Goal: Contribute content

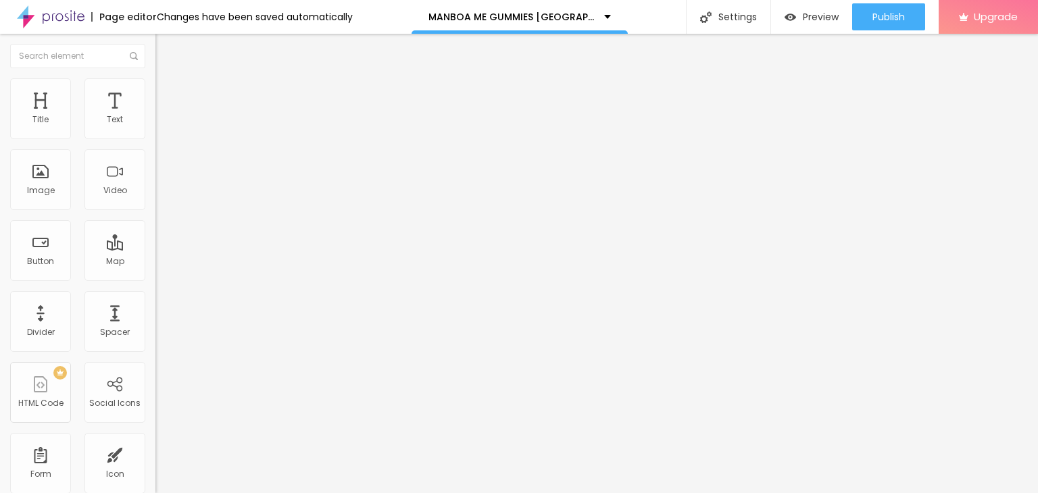
click at [161, 196] on icon "button" at bounding box center [165, 192] width 8 height 8
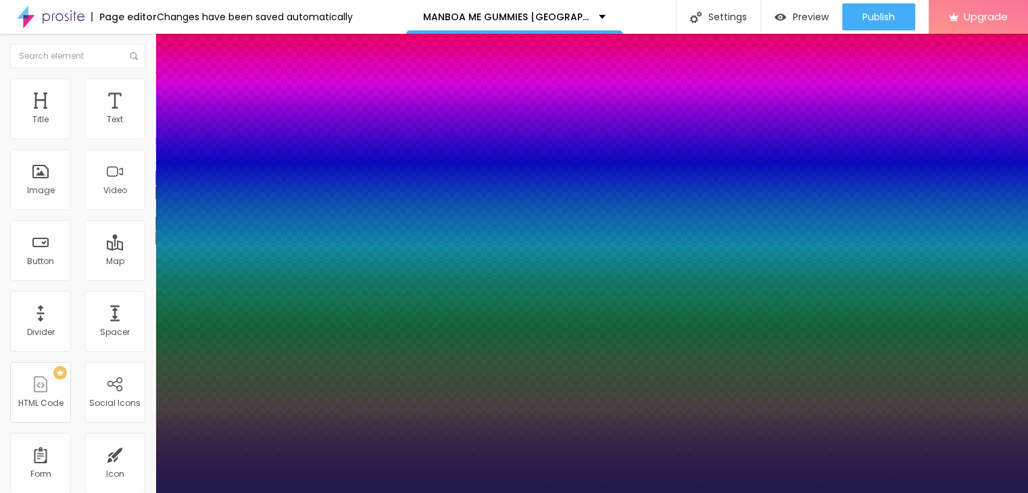
type input "1"
type input "17"
type input "1"
type input "36"
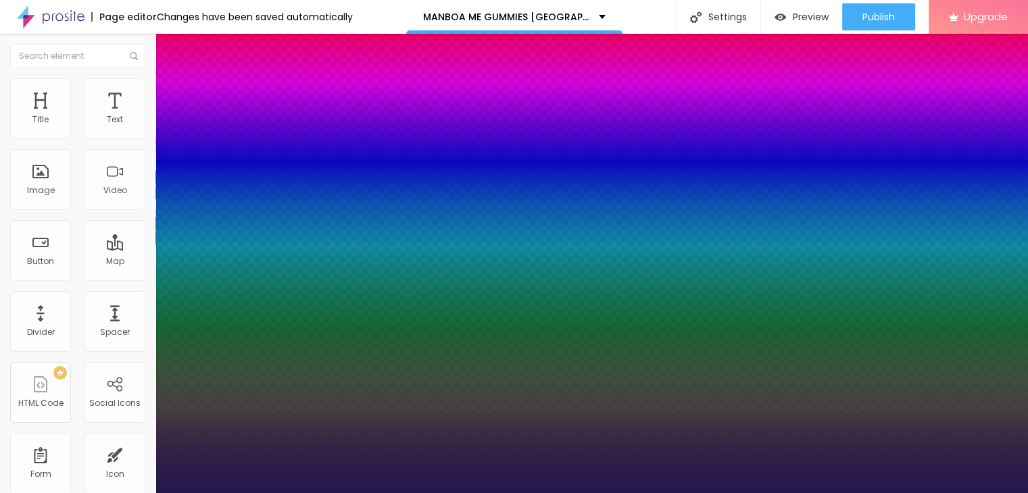
type input "36"
type input "1"
type input "40"
type input "1"
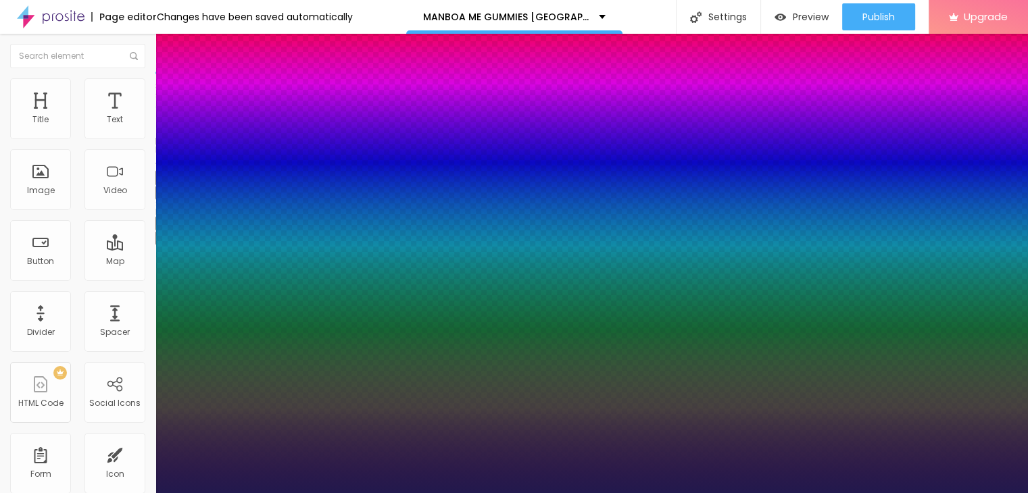
type input "41"
type input "1"
type input "42"
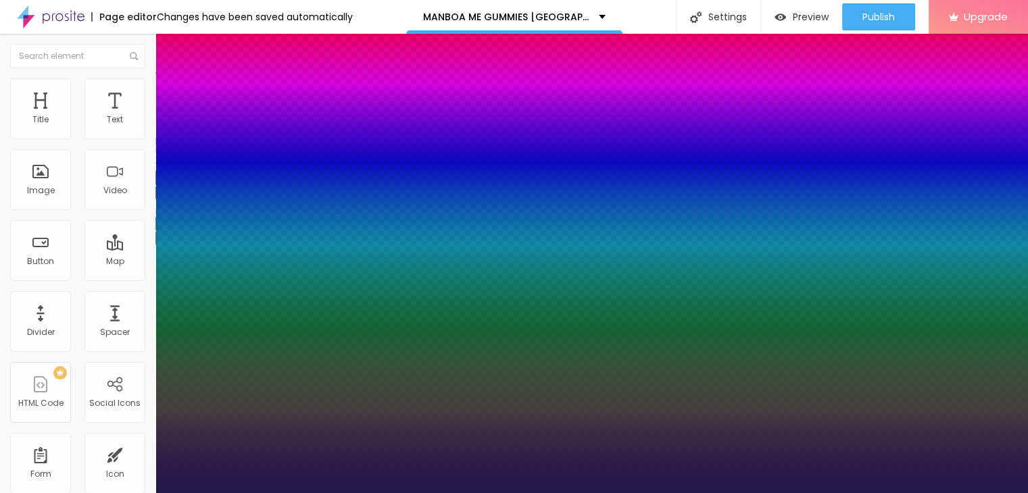
type input "1"
type input "43"
type input "1"
type input "47"
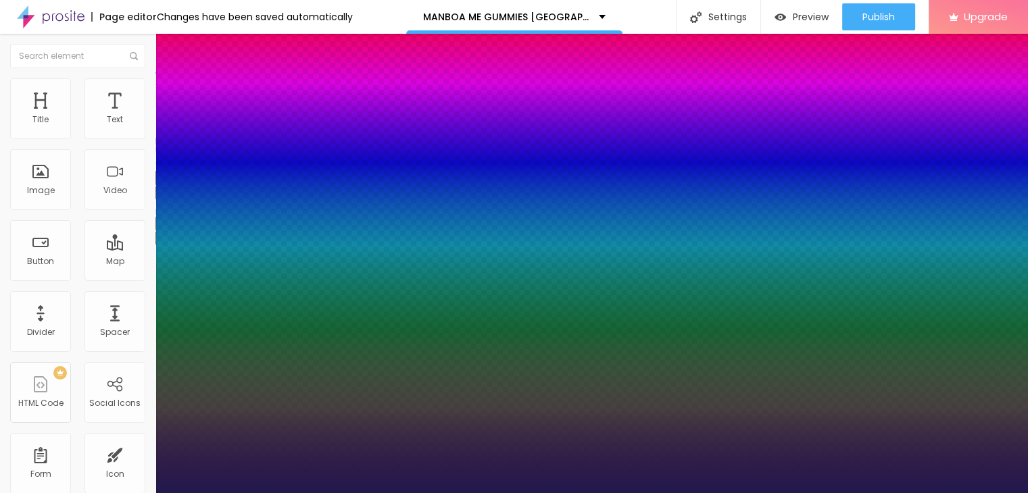
type input "47"
type input "1"
type input "46"
type input "1"
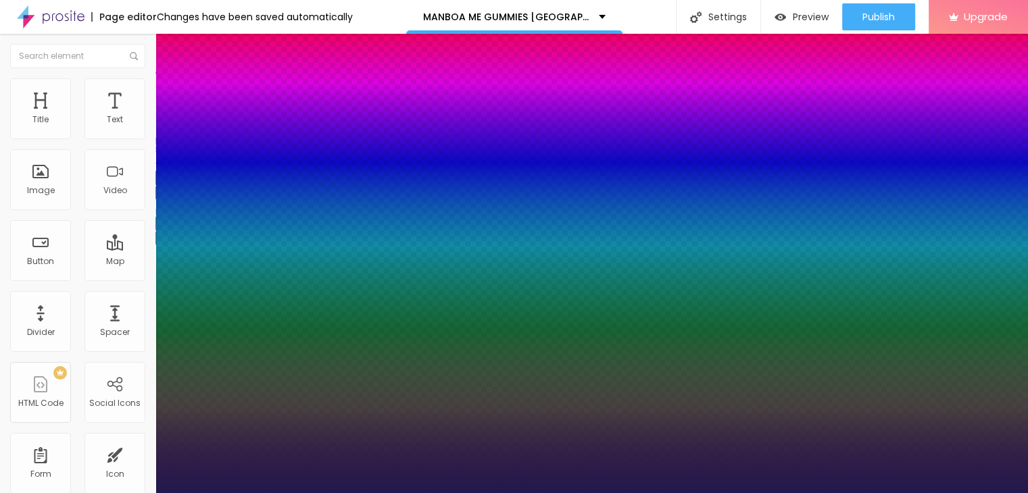
type input "45"
type input "1"
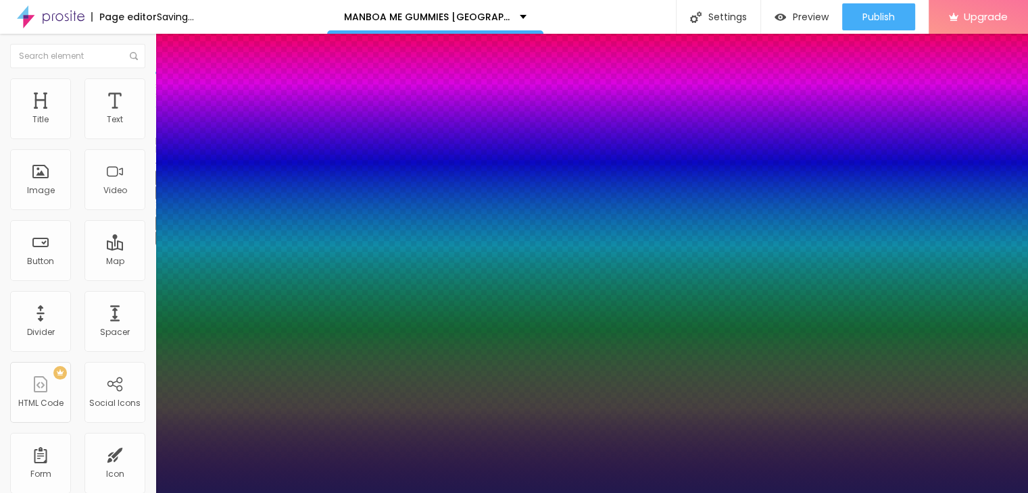
type input "44"
type input "1"
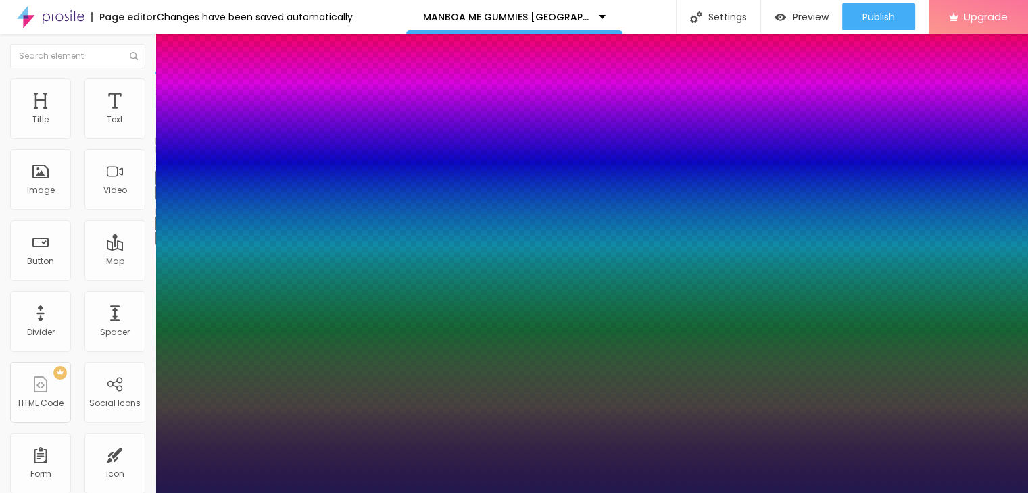
drag, startPoint x: 182, startPoint y: 377, endPoint x: 264, endPoint y: 340, distance: 89.2
type input "43"
type input "1"
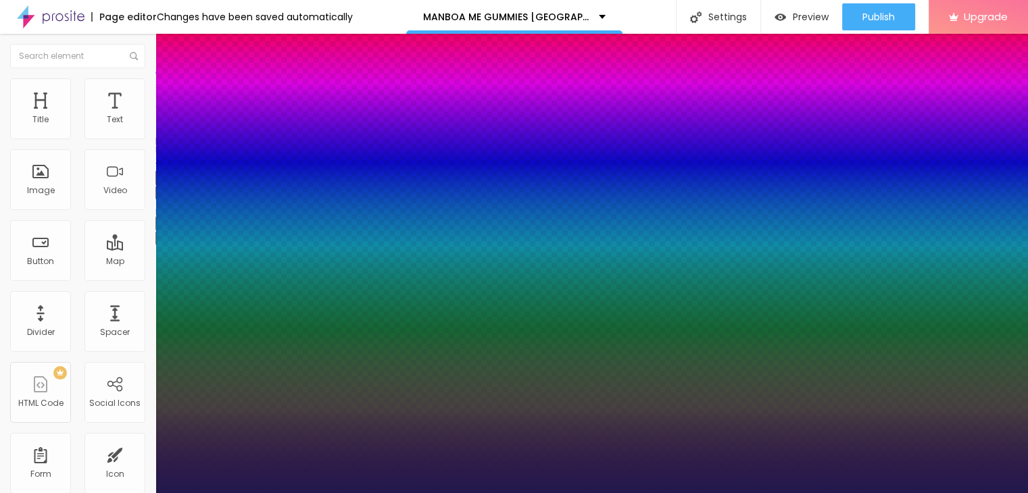
click at [348, 493] on div at bounding box center [514, 493] width 1028 height 0
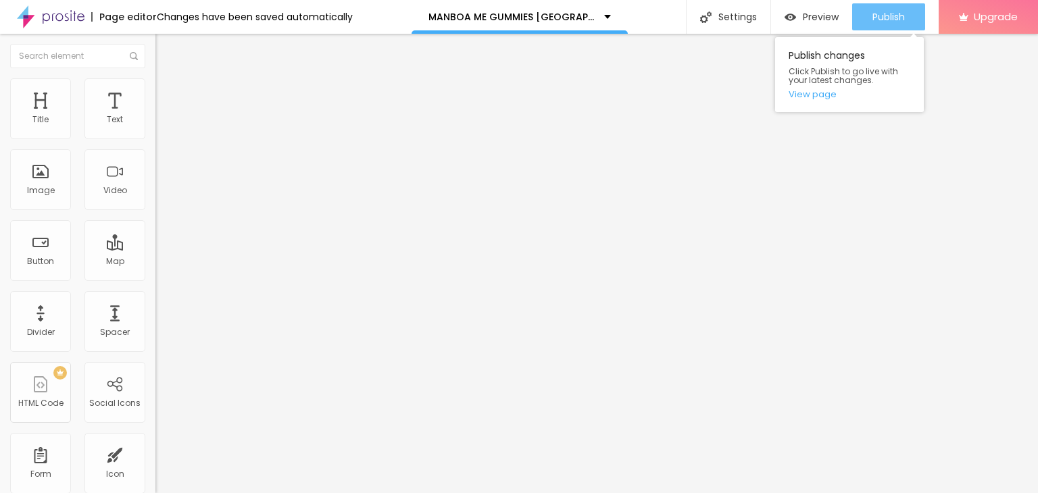
click at [880, 17] on span "Publish" at bounding box center [888, 16] width 32 height 11
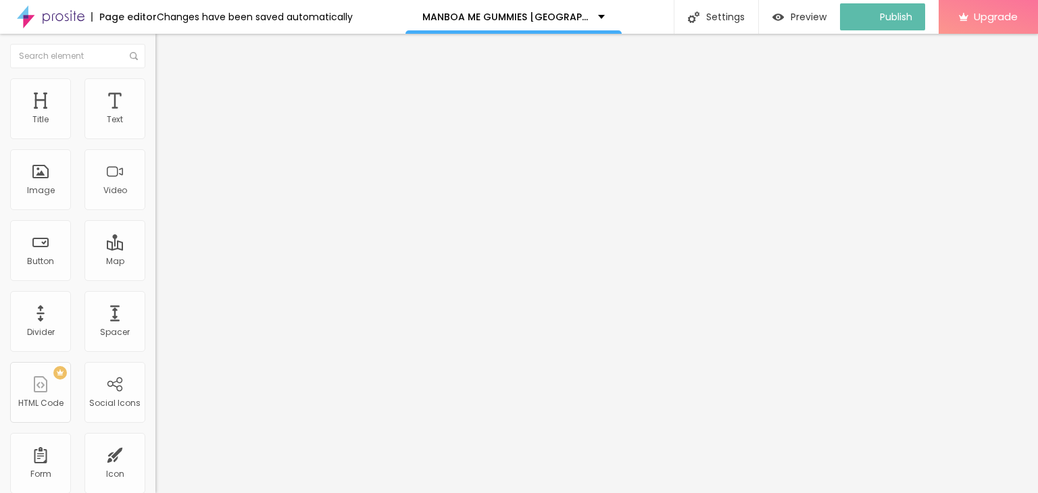
click at [36, 22] on img at bounding box center [51, 17] width 68 height 34
